Goal: Task Accomplishment & Management: Manage account settings

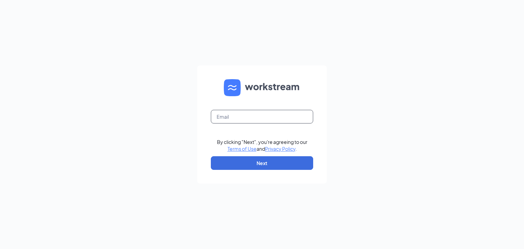
click at [245, 117] on input "text" at bounding box center [262, 117] width 102 height 14
type input "[PERSON_NAME][EMAIL_ADDRESS][DOMAIN_NAME]"
click at [261, 164] on button "Next" at bounding box center [262, 163] width 102 height 14
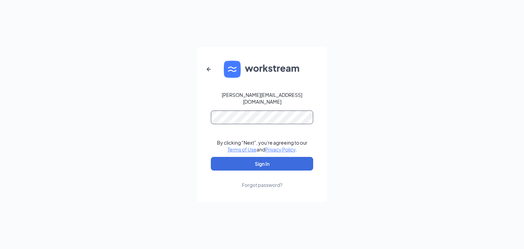
click at [211, 157] on button "Sign In" at bounding box center [262, 164] width 102 height 14
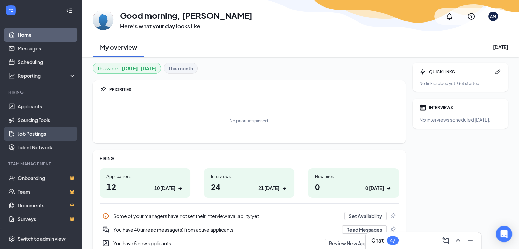
click at [35, 131] on link "Job Postings" at bounding box center [47, 134] width 58 height 14
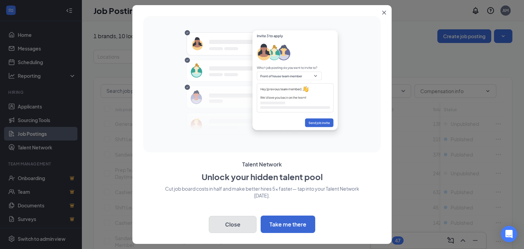
click at [236, 224] on button "Close" at bounding box center [233, 224] width 48 height 17
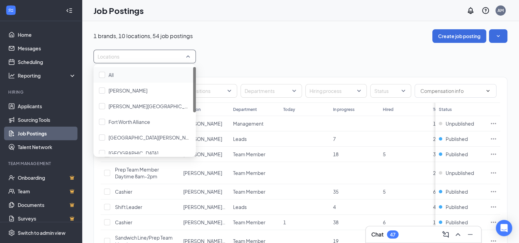
click at [160, 55] on div at bounding box center [141, 56] width 92 height 11
click at [105, 74] on div at bounding box center [102, 75] width 6 height 6
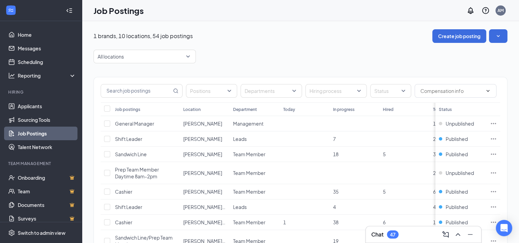
click at [110, 108] on th at bounding box center [106, 110] width 11 height 14
click at [107, 108] on input "Select all" at bounding box center [107, 109] width 6 height 6
checkbox input "true"
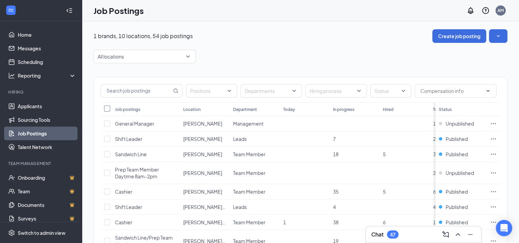
checkbox input "true"
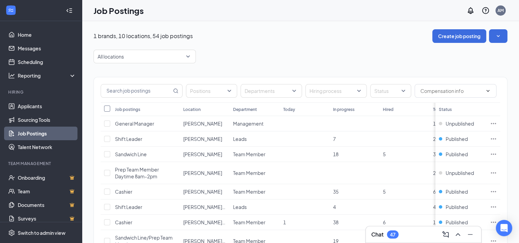
checkbox input "true"
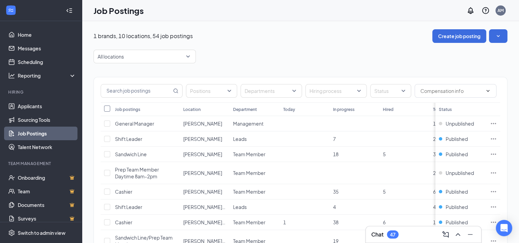
checkbox input "true"
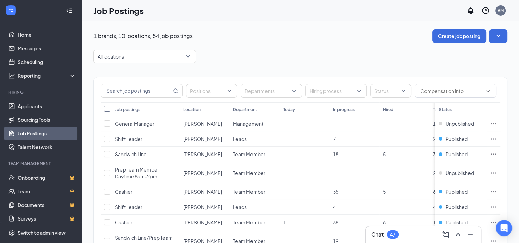
checkbox input "true"
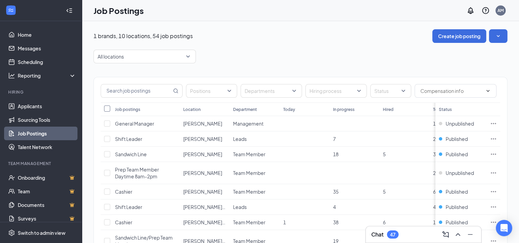
checkbox input "true"
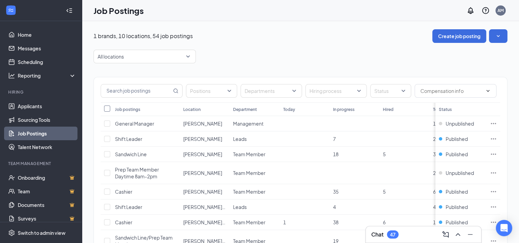
checkbox input "true"
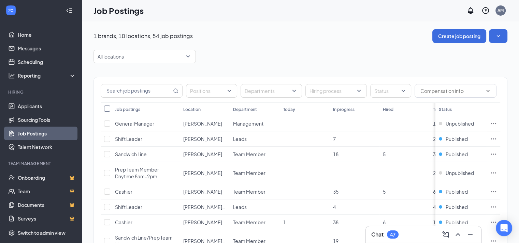
checkbox input "true"
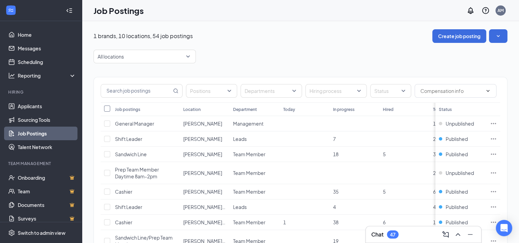
checkbox input "true"
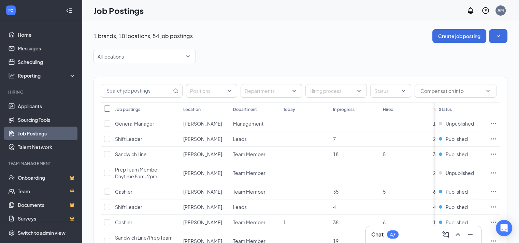
checkbox input "true"
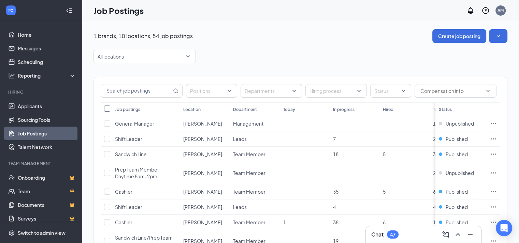
checkbox input "true"
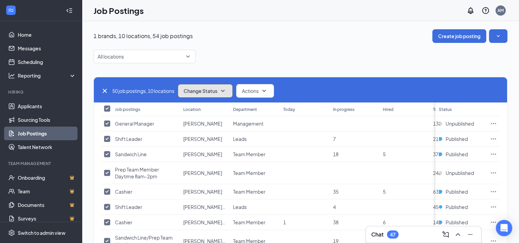
click at [227, 92] on icon "SmallChevronDown" at bounding box center [223, 91] width 8 height 8
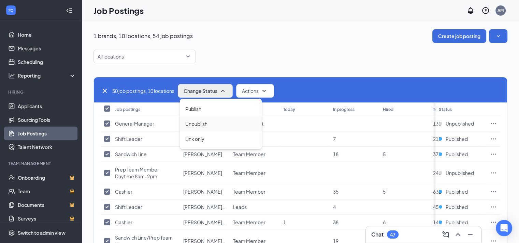
click at [199, 122] on span "Unpublish" at bounding box center [196, 123] width 22 height 7
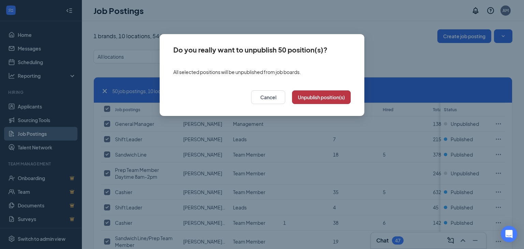
click at [316, 100] on button "Unpublish position(s)" at bounding box center [321, 97] width 59 height 14
